Goal: Task Accomplishment & Management: Complete application form

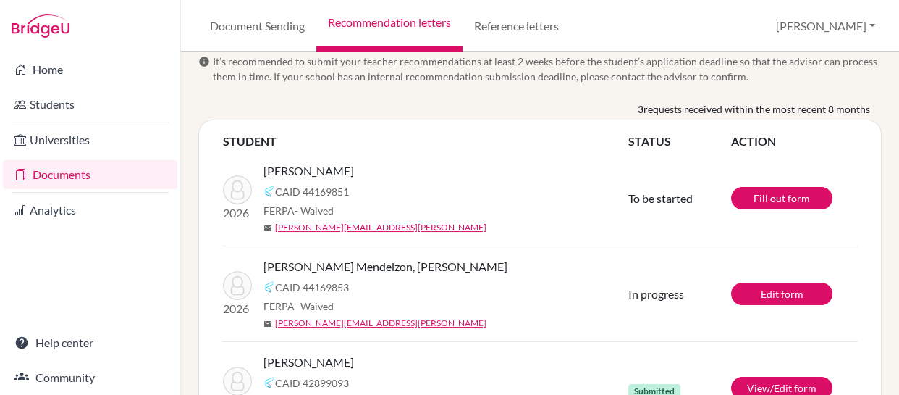
scroll to position [135, 0]
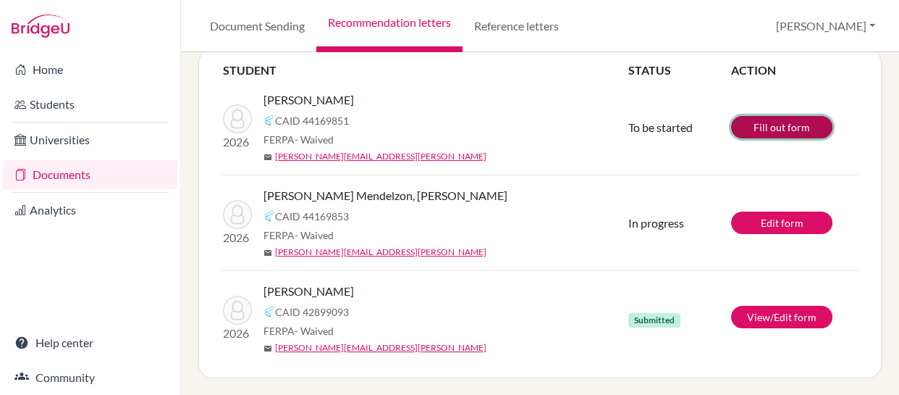
click at [759, 123] on link "Fill out form" at bounding box center [781, 127] width 101 height 22
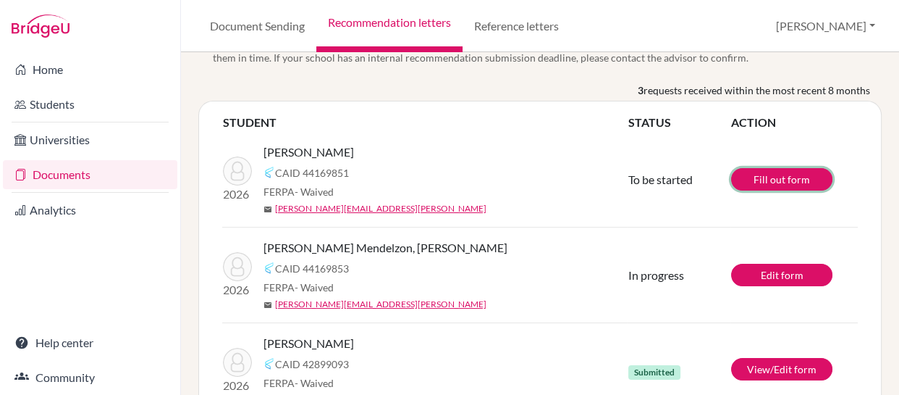
scroll to position [80, 0]
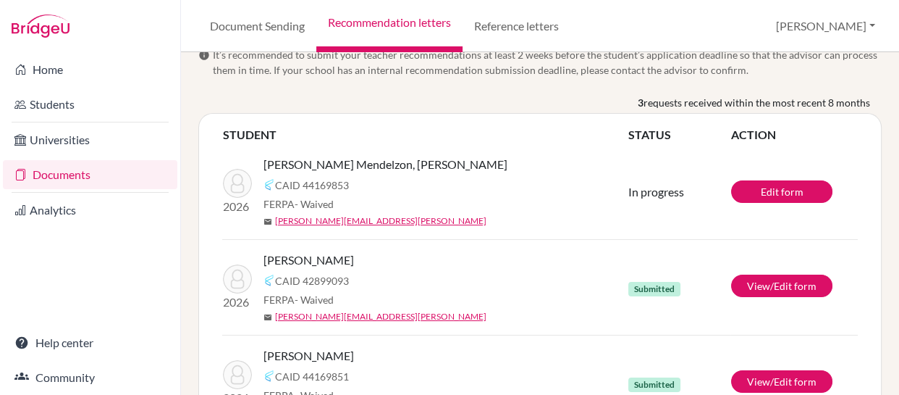
scroll to position [70, 0]
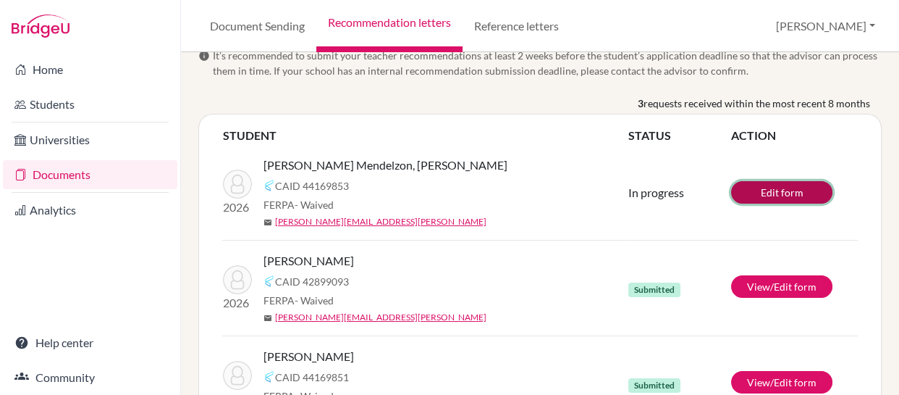
click at [749, 190] on link "Edit form" at bounding box center [781, 192] width 101 height 22
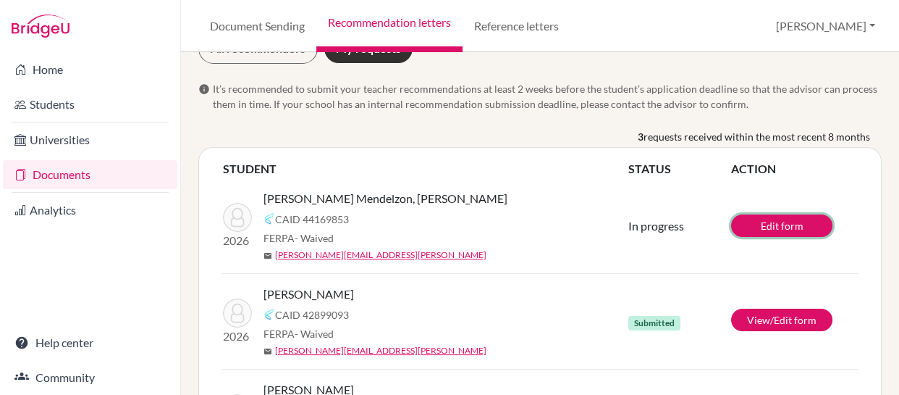
scroll to position [0, 0]
